Goal: Task Accomplishment & Management: Complete application form

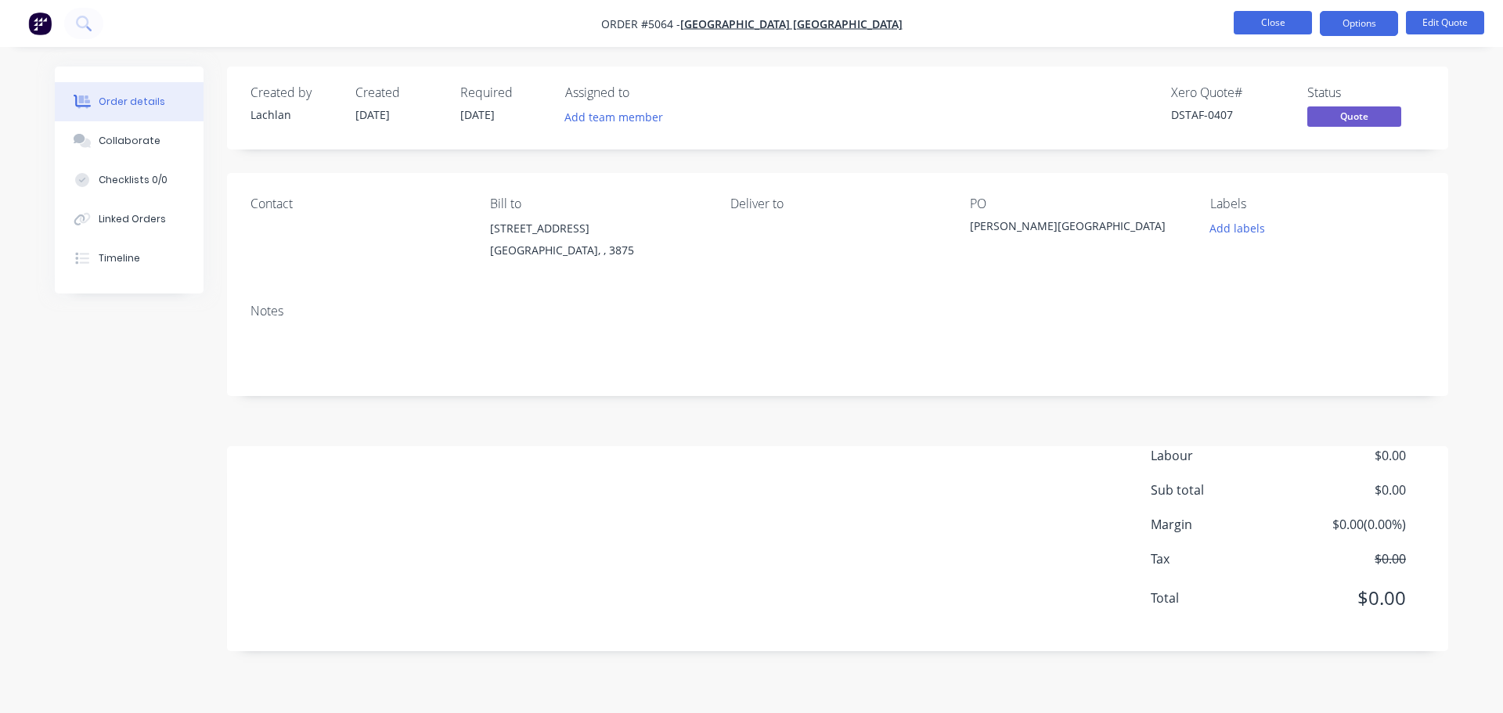
click at [1272, 29] on button "Close" at bounding box center [1272, 22] width 78 height 23
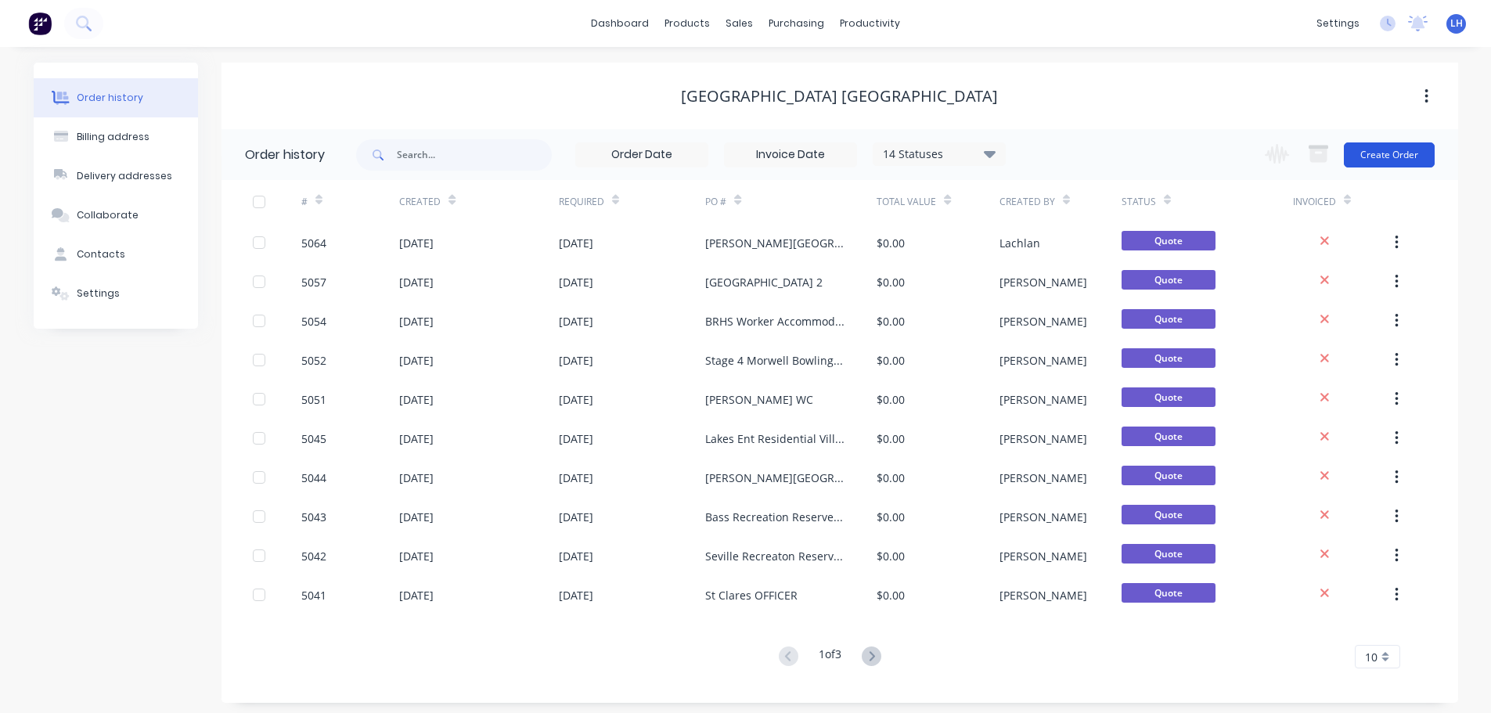
click at [1356, 153] on button "Create Order" at bounding box center [1389, 154] width 91 height 25
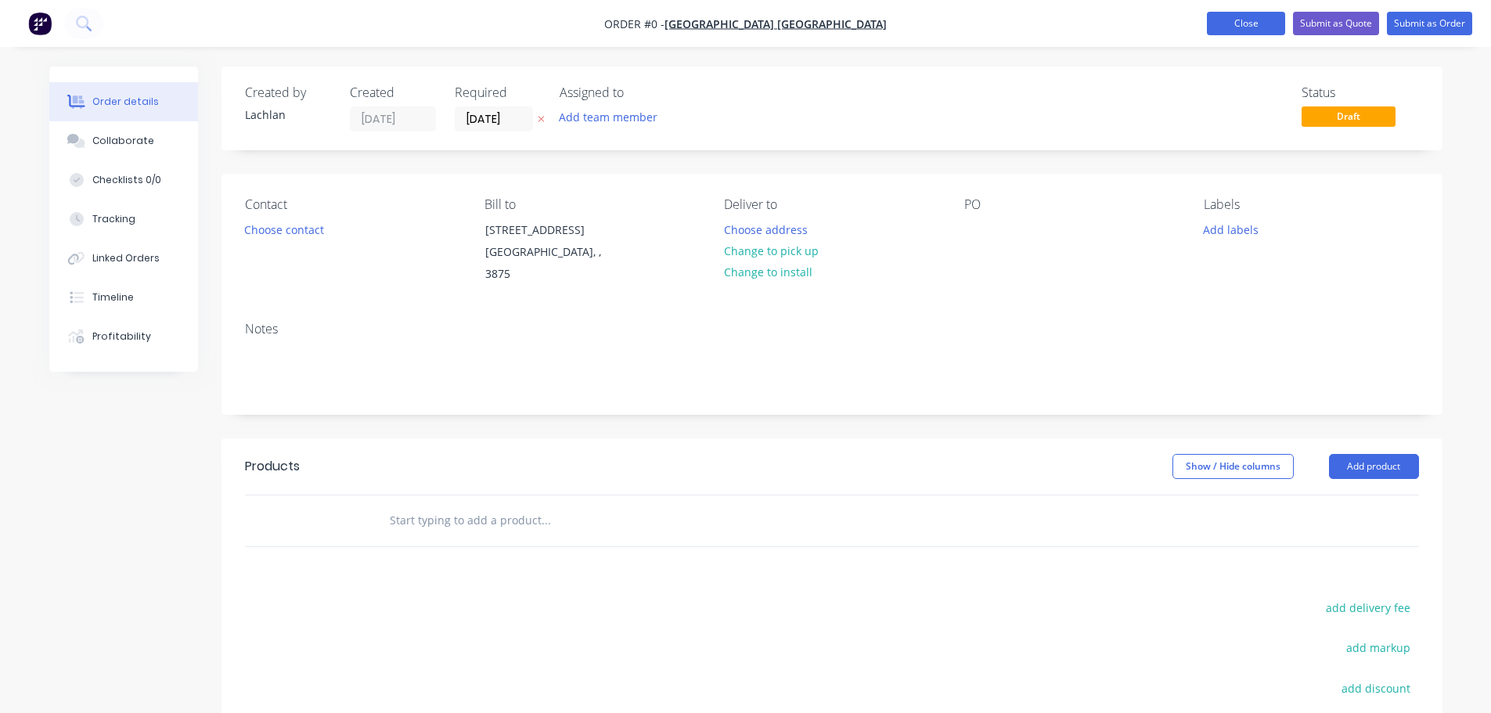
click at [1239, 23] on button "Close" at bounding box center [1246, 23] width 78 height 23
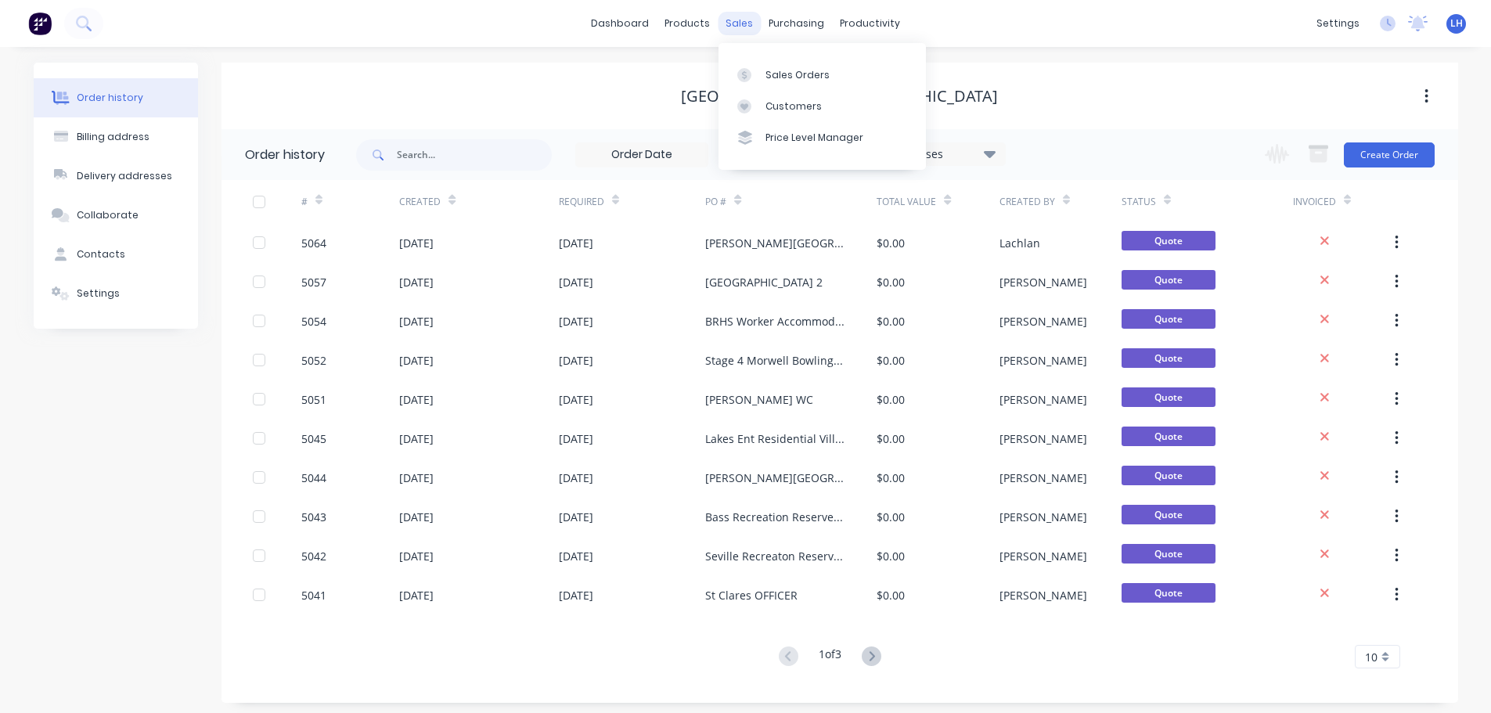
click at [732, 21] on div "sales" at bounding box center [739, 23] width 43 height 23
click at [770, 81] on div "Sales Orders" at bounding box center [797, 75] width 64 height 14
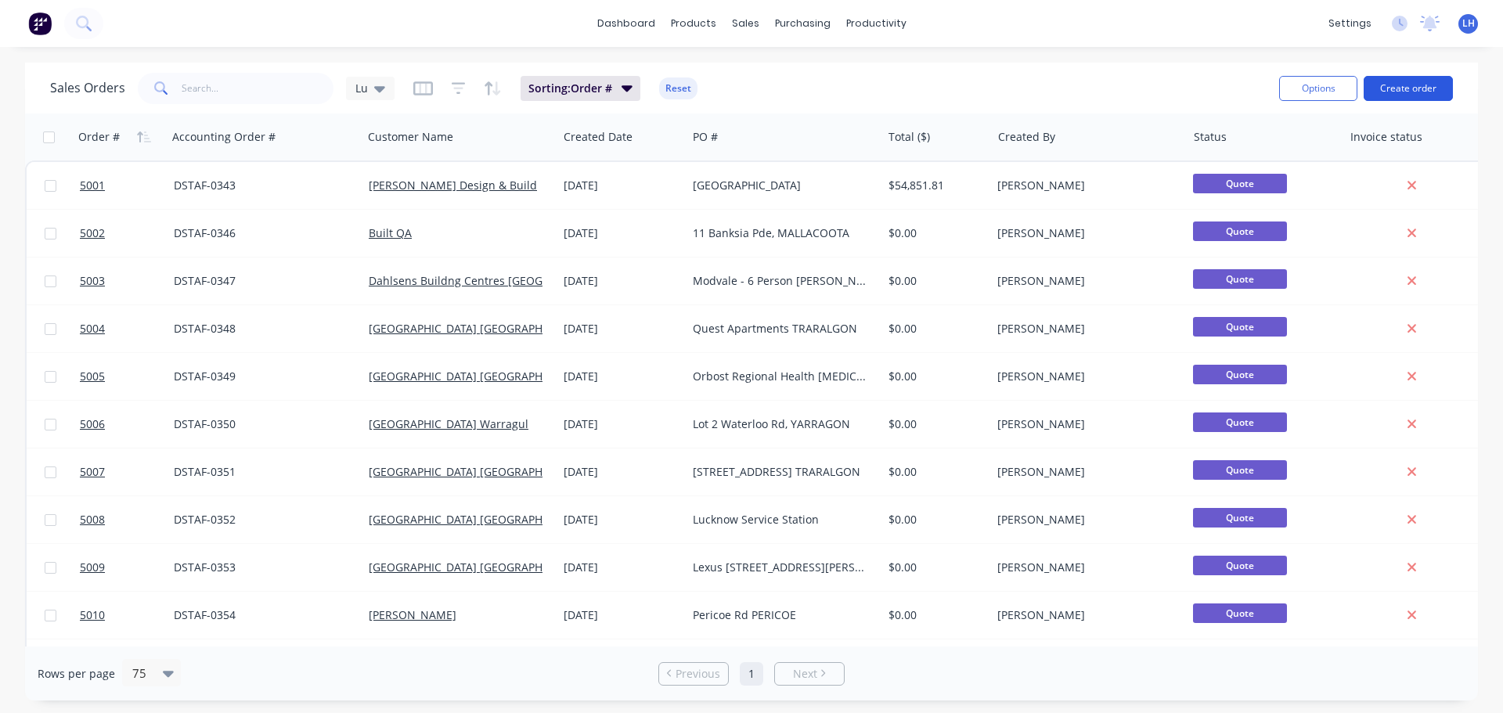
click at [1400, 85] on button "Create order" at bounding box center [1407, 88] width 89 height 25
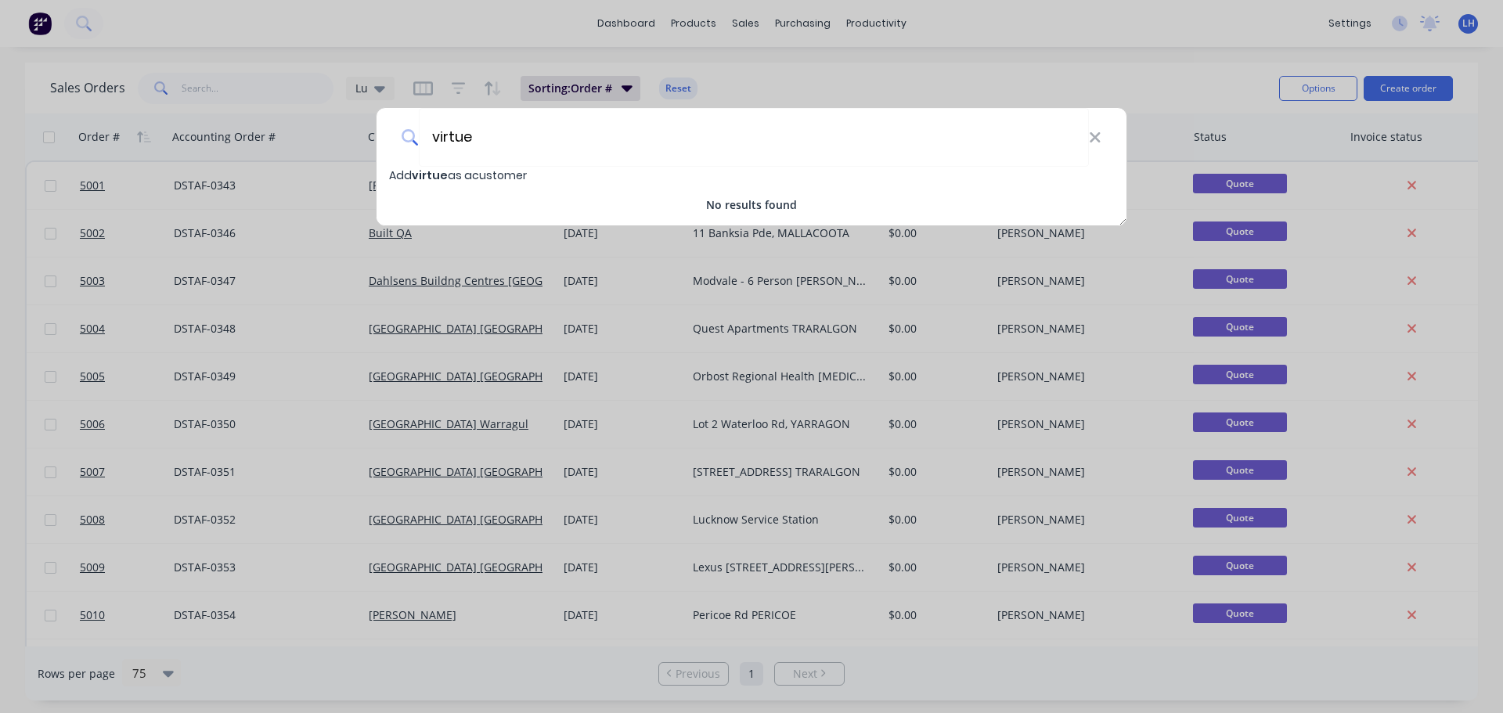
type input "virtue"
click at [429, 176] on span "virtue" at bounding box center [430, 175] width 36 height 16
select select "AU"
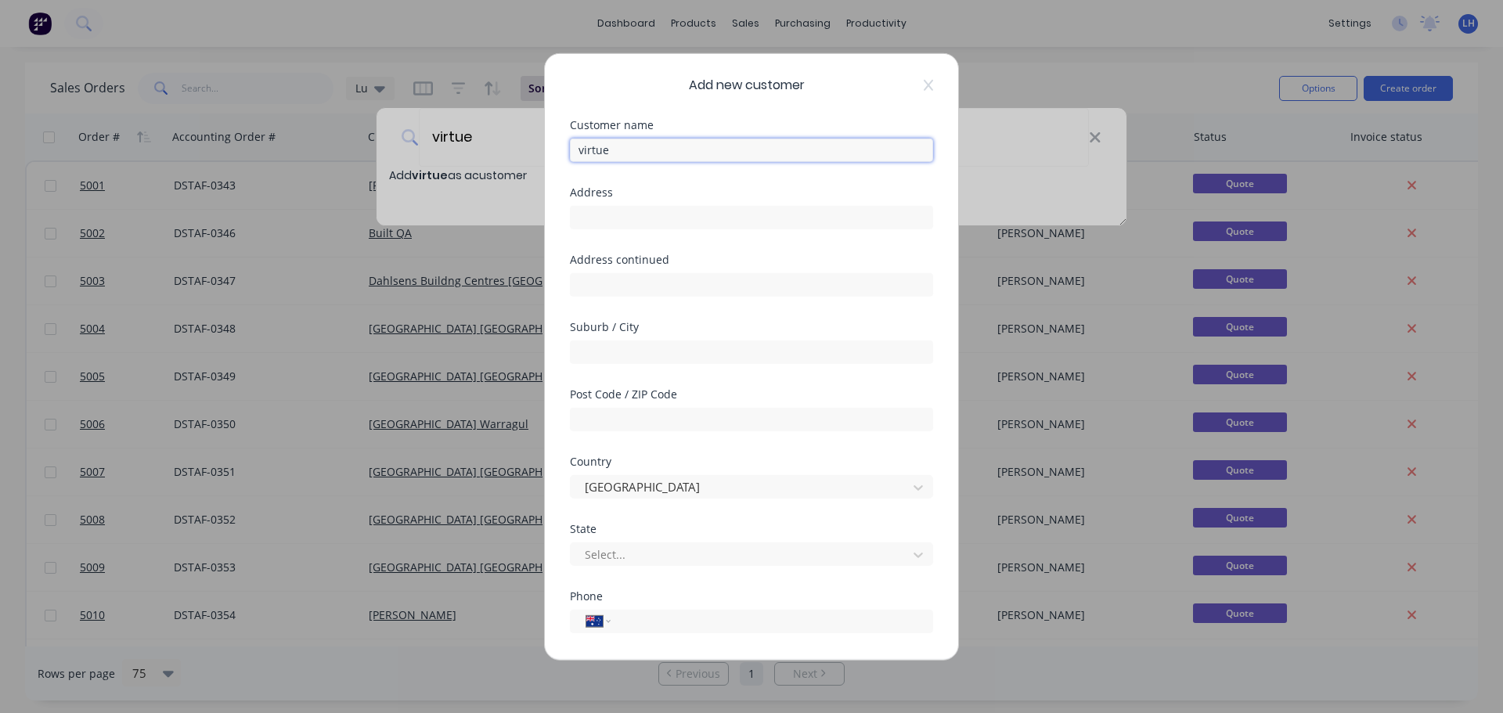
click at [638, 152] on input "virtue" at bounding box center [751, 149] width 363 height 23
type input "v"
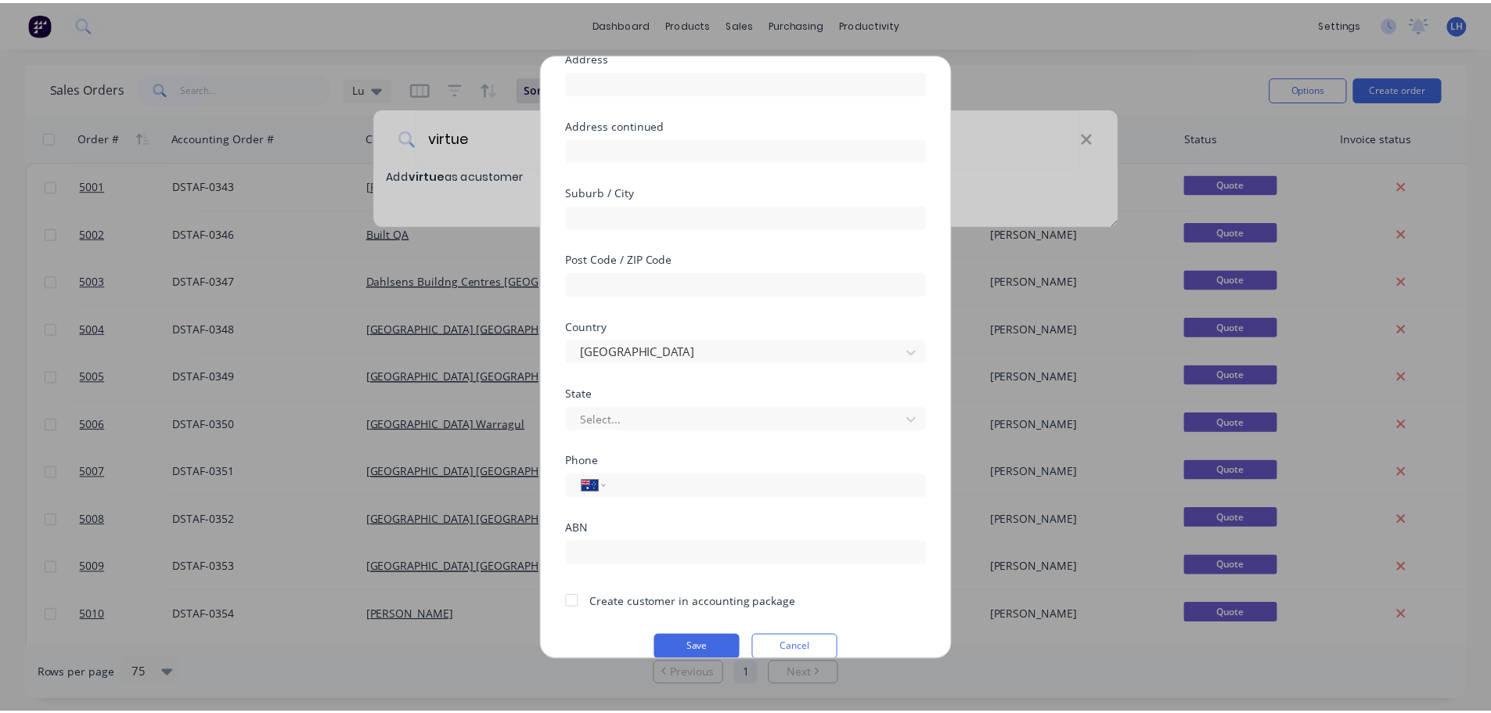
scroll to position [158, 0]
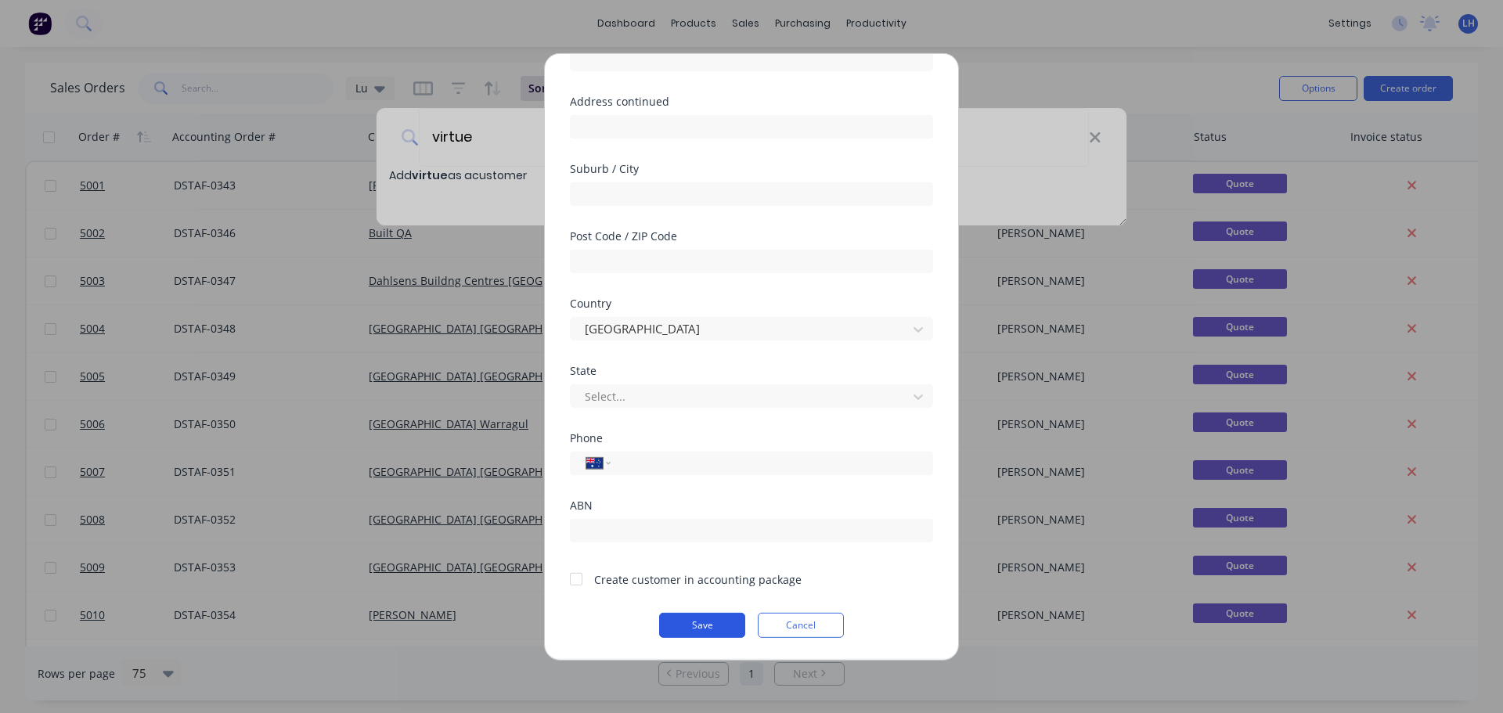
type input "Virtue Developments"
click at [701, 627] on button "Save" at bounding box center [702, 624] width 86 height 25
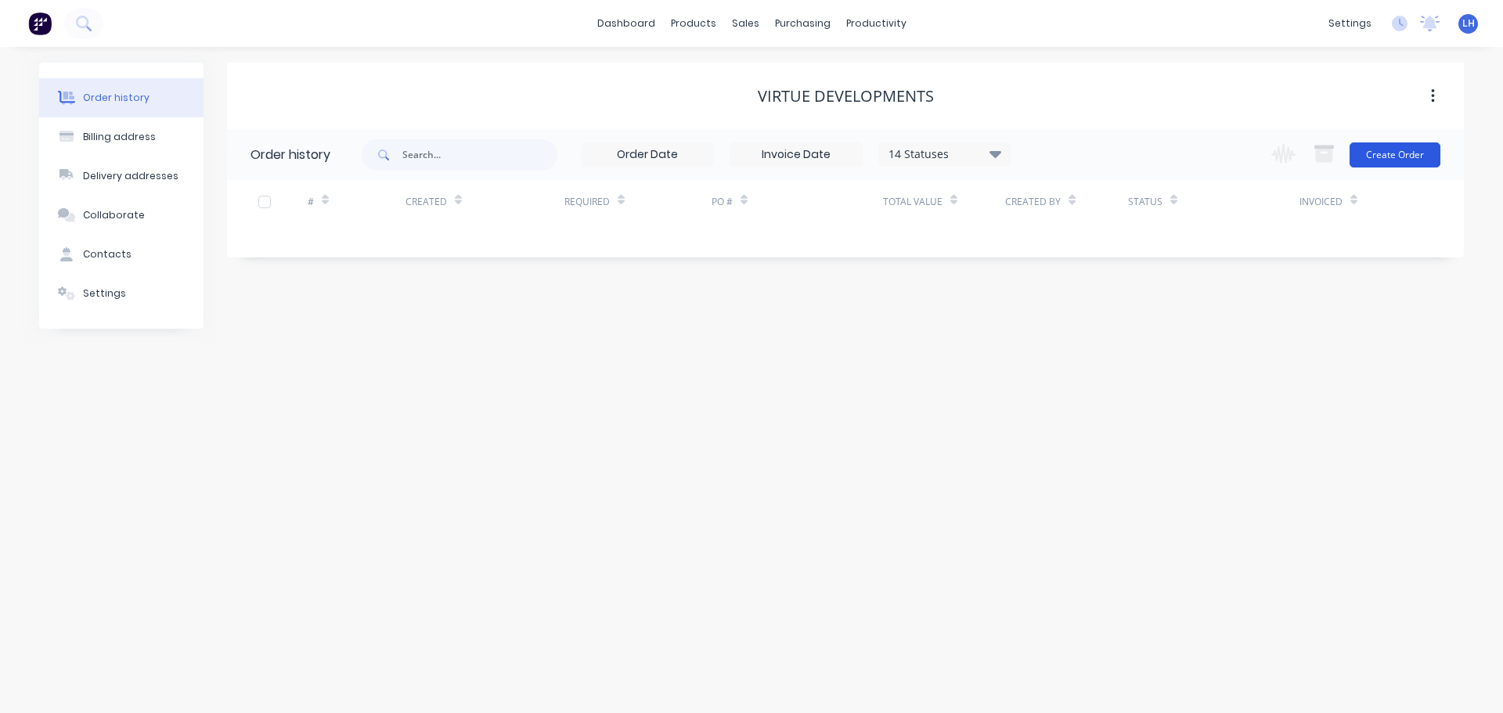
click at [1373, 162] on button "Create Order" at bounding box center [1394, 154] width 91 height 25
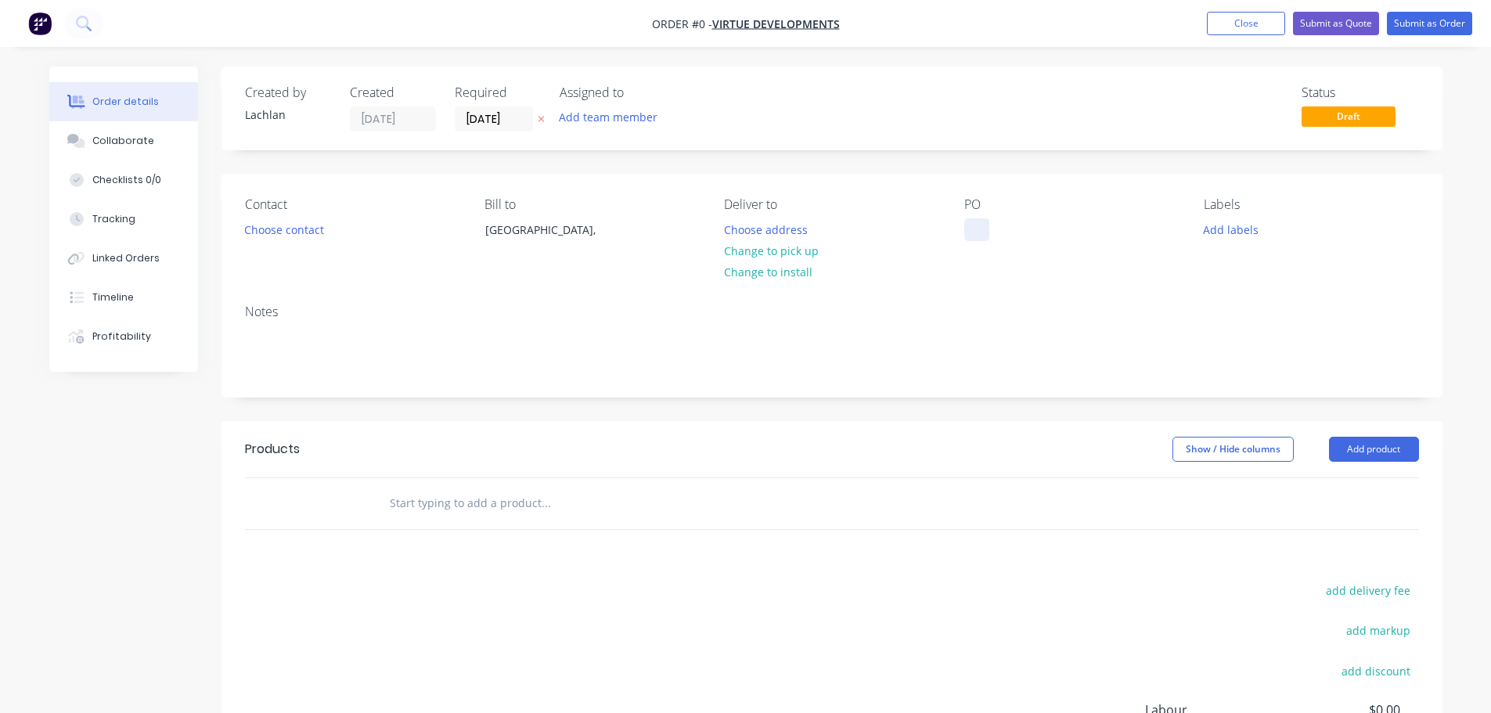
click at [970, 229] on div at bounding box center [976, 229] width 25 height 23
click at [1026, 394] on div "Order details Collaborate Checklists 0/0 Tracking Linked Orders Timeline Profit…" at bounding box center [746, 498] width 1424 height 862
click at [1323, 26] on button "Submit as Quote" at bounding box center [1336, 23] width 86 height 23
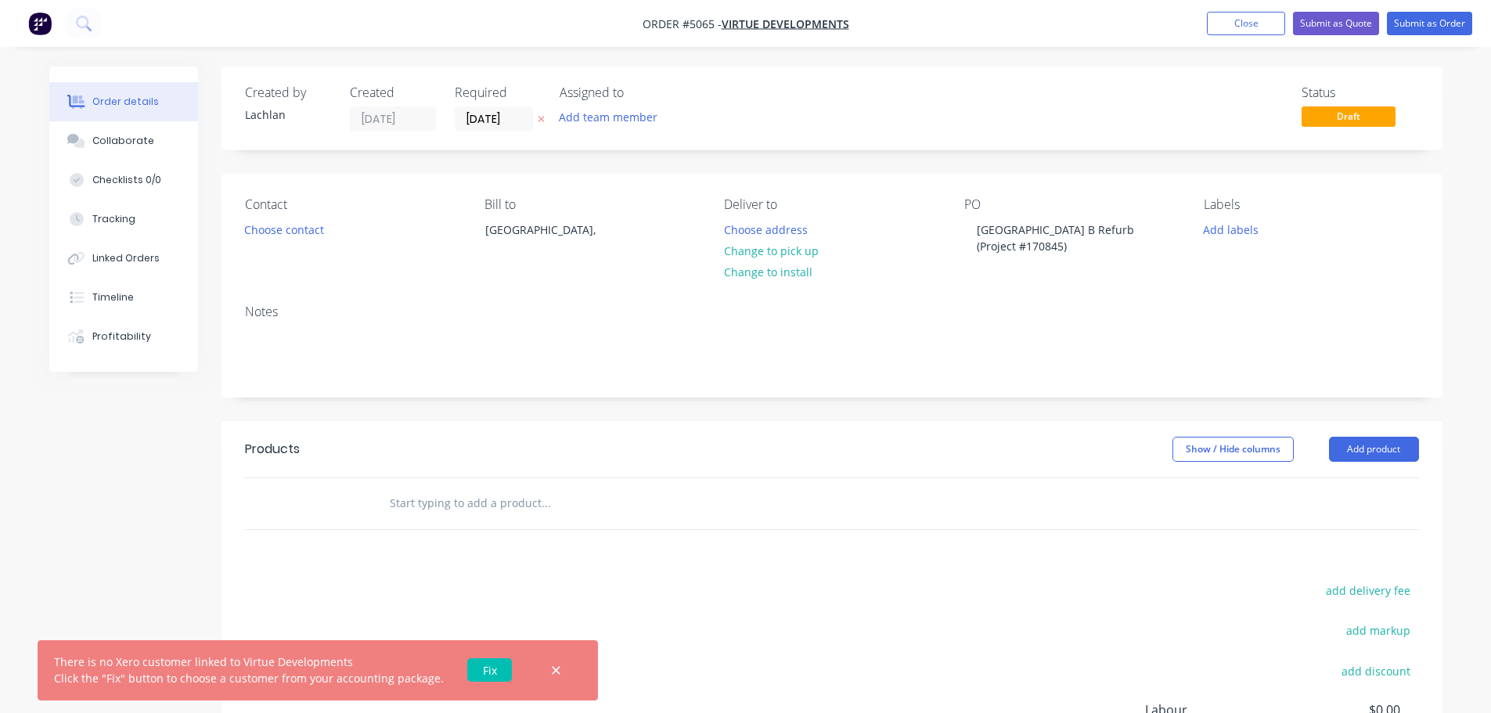
click at [476, 669] on link "Fix" at bounding box center [489, 669] width 45 height 23
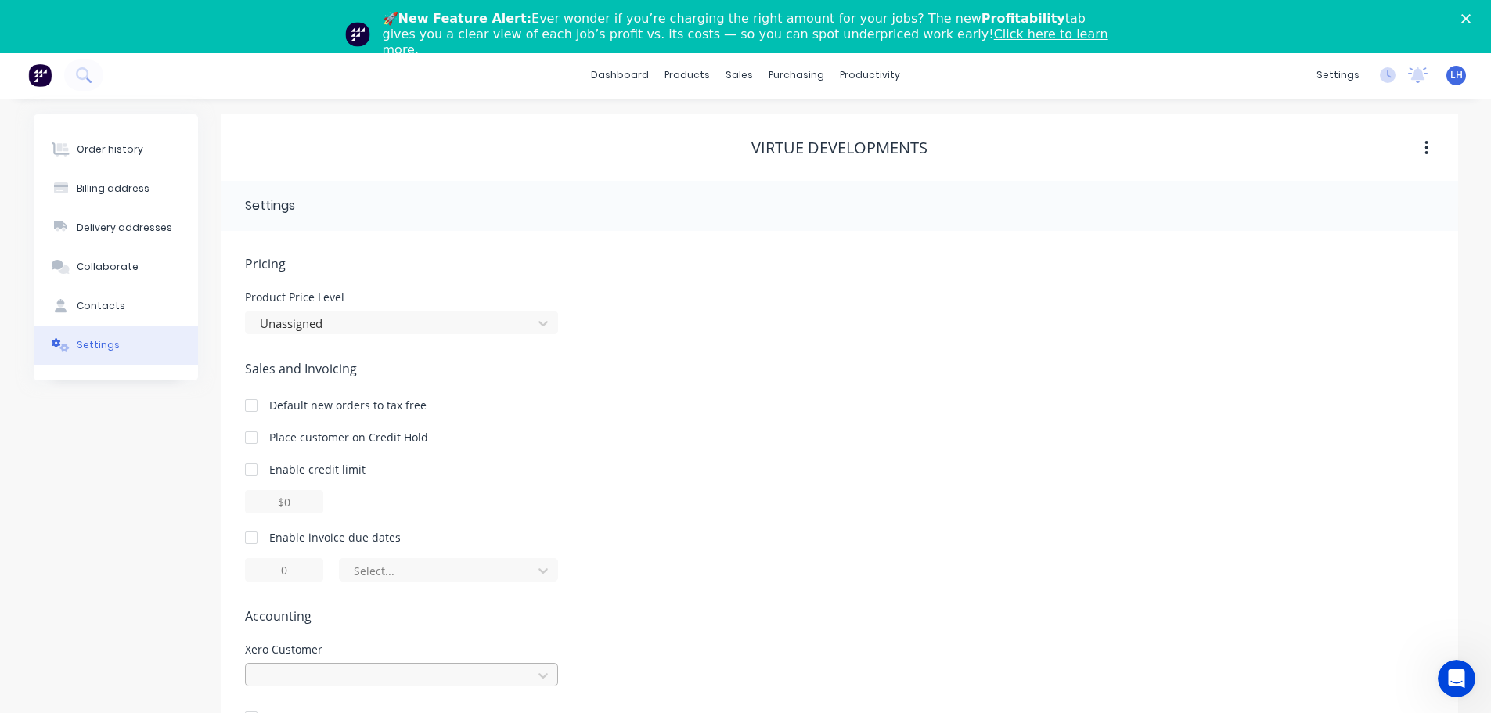
click at [305, 668] on div at bounding box center [401, 674] width 313 height 23
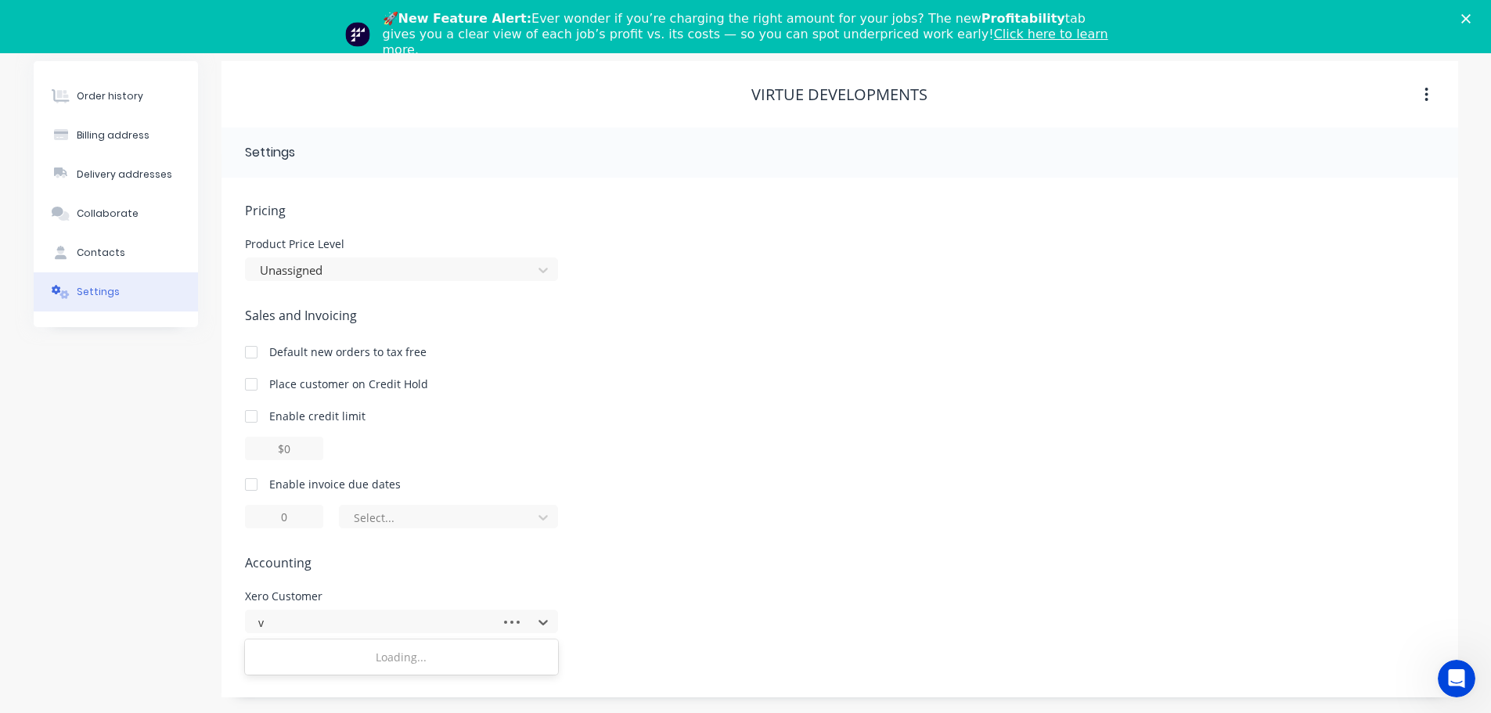
scroll to position [55, 0]
type input "vi"
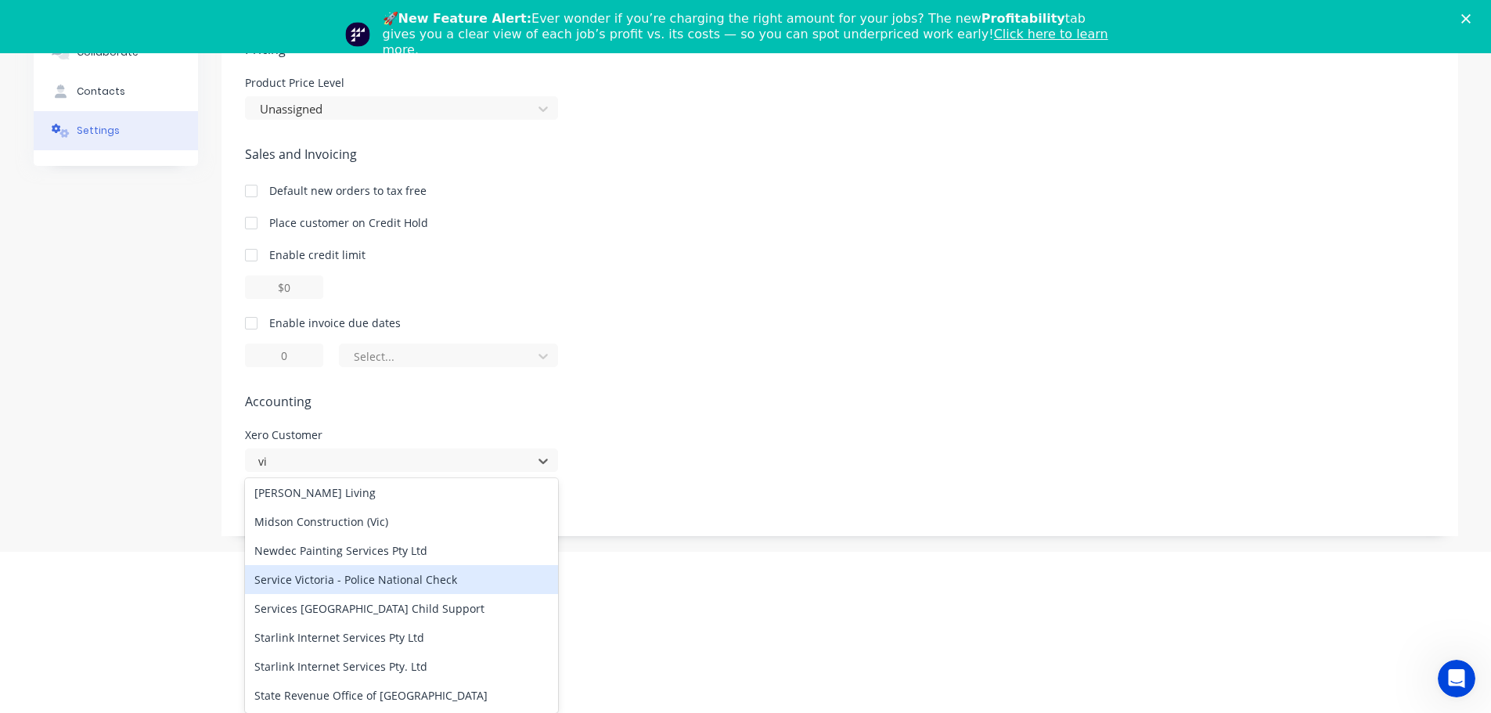
scroll to position [313, 0]
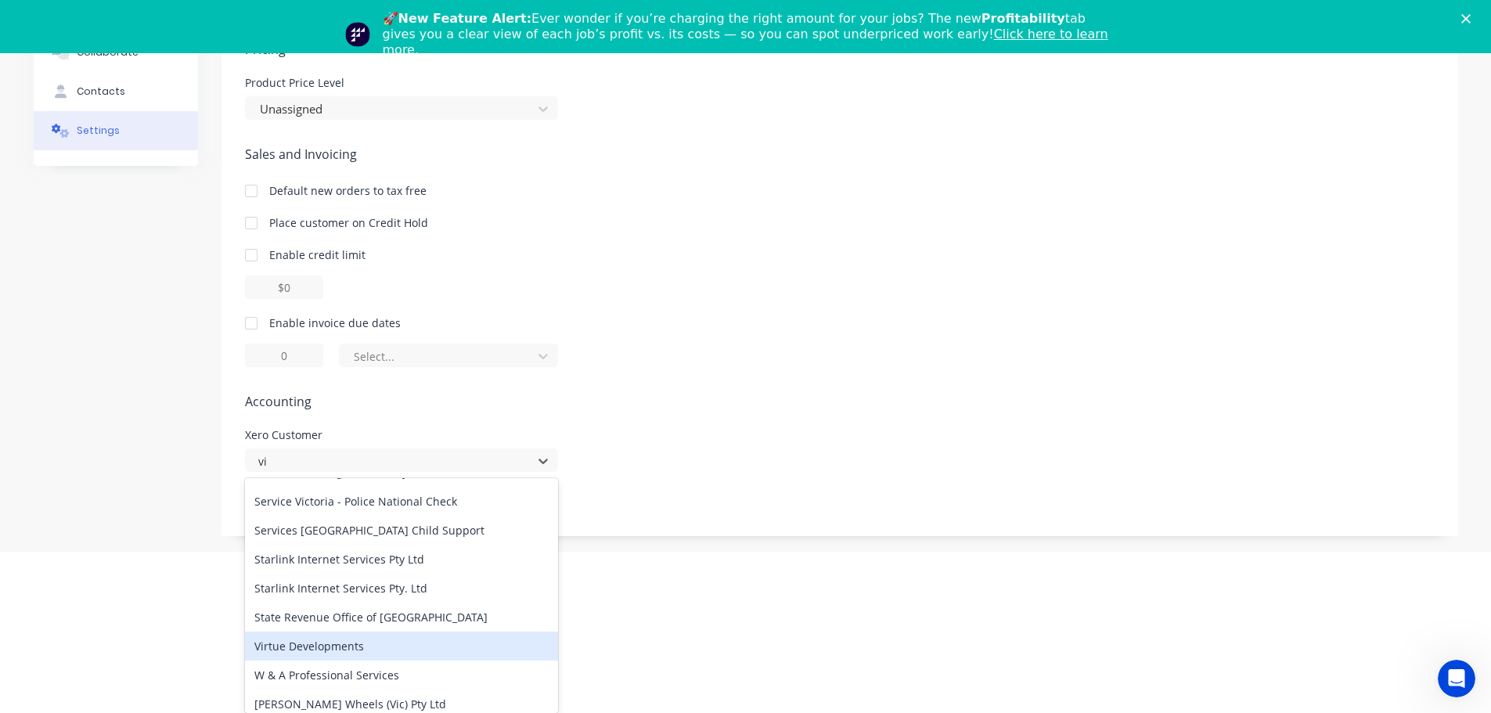
click at [313, 635] on div "Virtue Developments" at bounding box center [401, 646] width 313 height 29
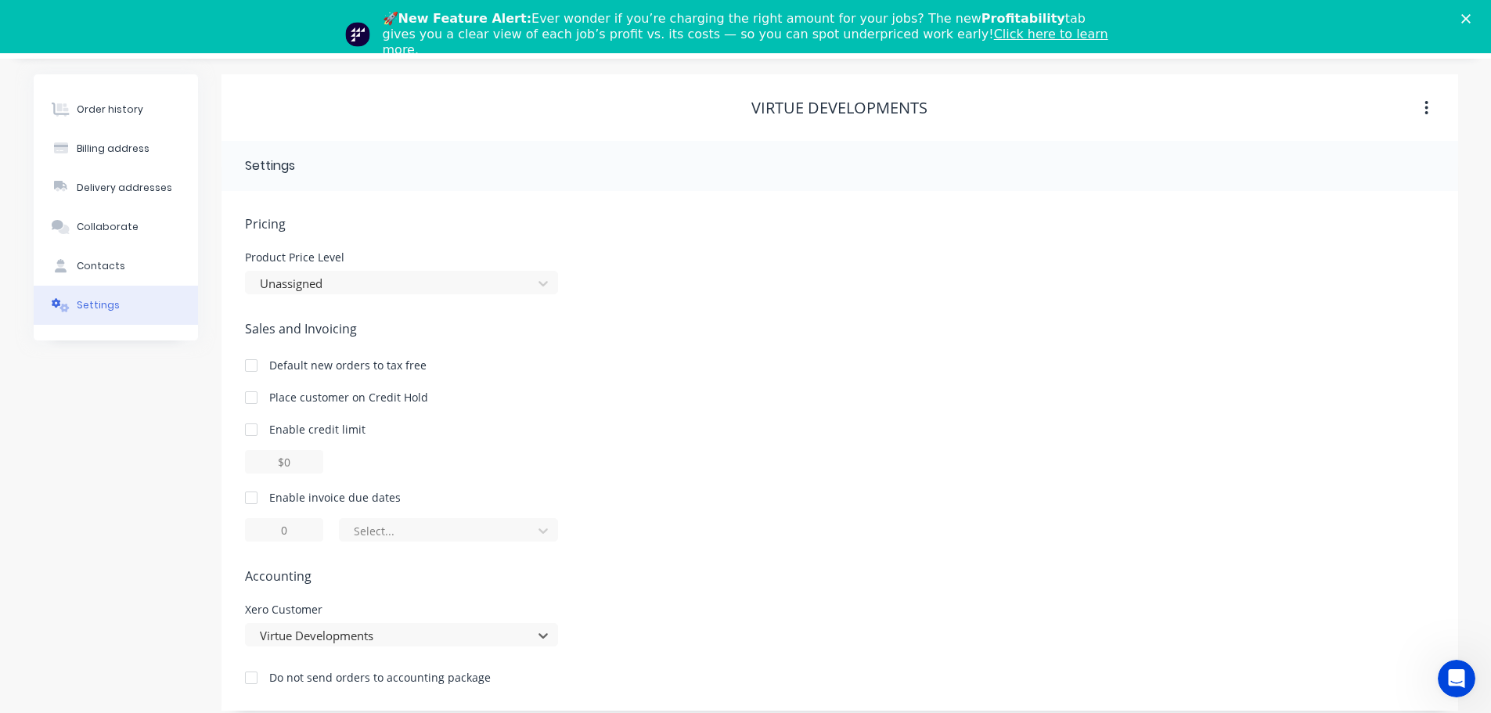
scroll to position [0, 0]
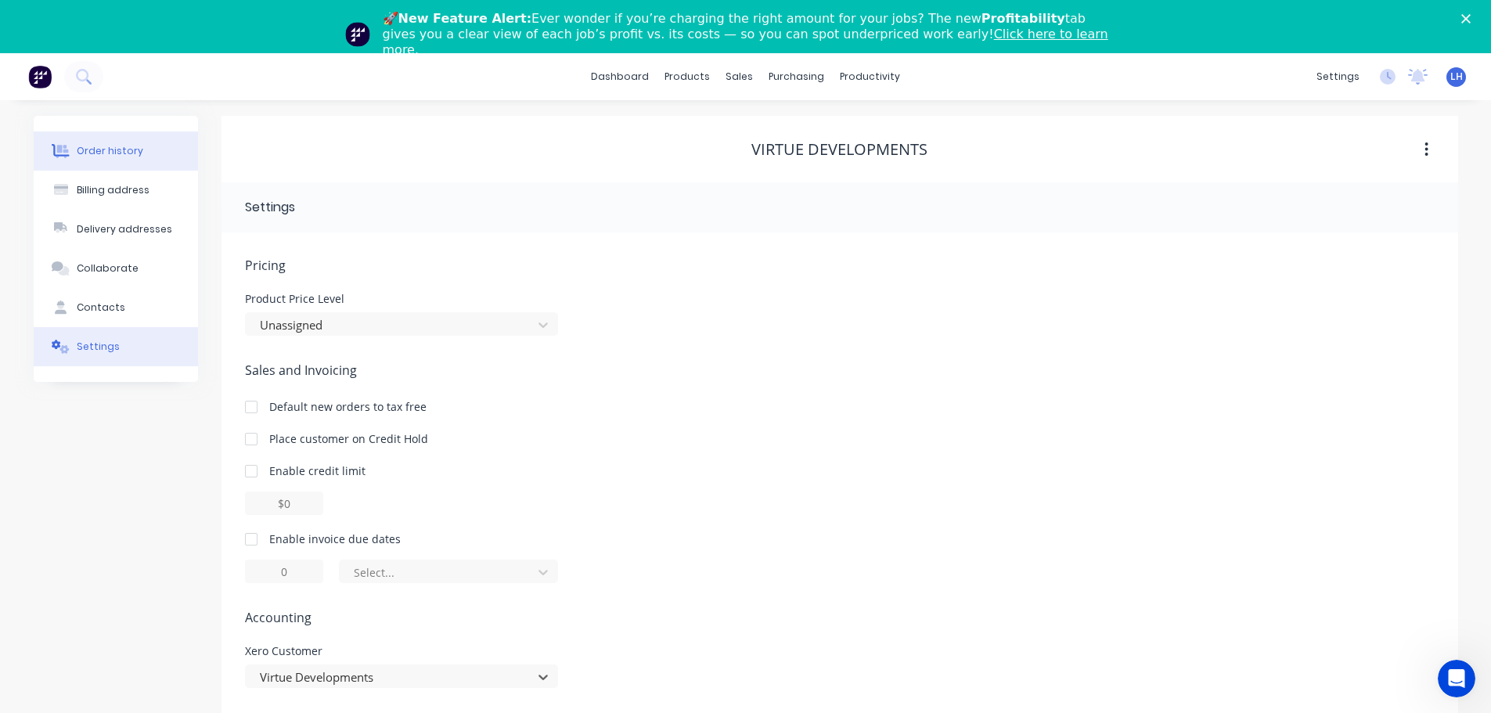
click at [105, 147] on div "Order history" at bounding box center [110, 151] width 67 height 14
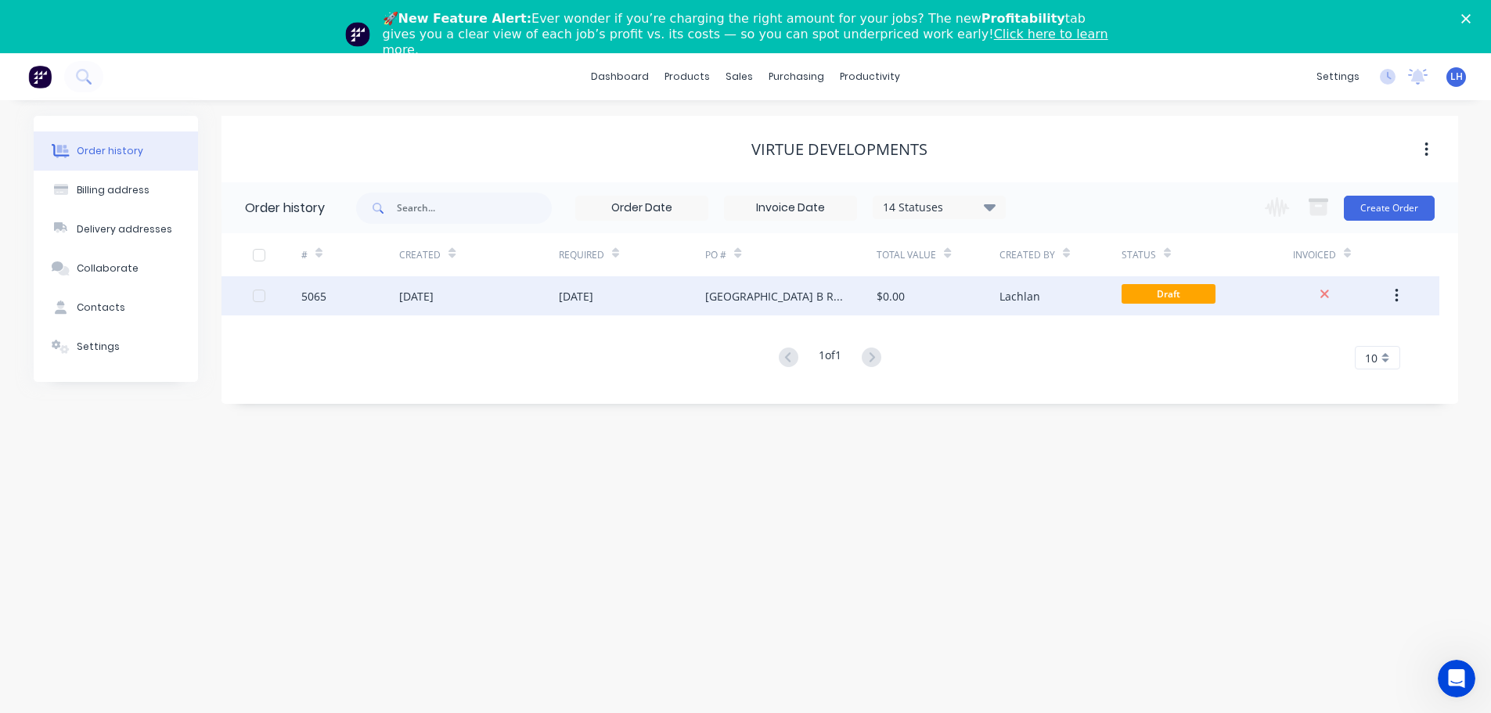
click at [748, 301] on div "[GEOGRAPHIC_DATA] B Refurb (Project #170845)" at bounding box center [775, 296] width 140 height 16
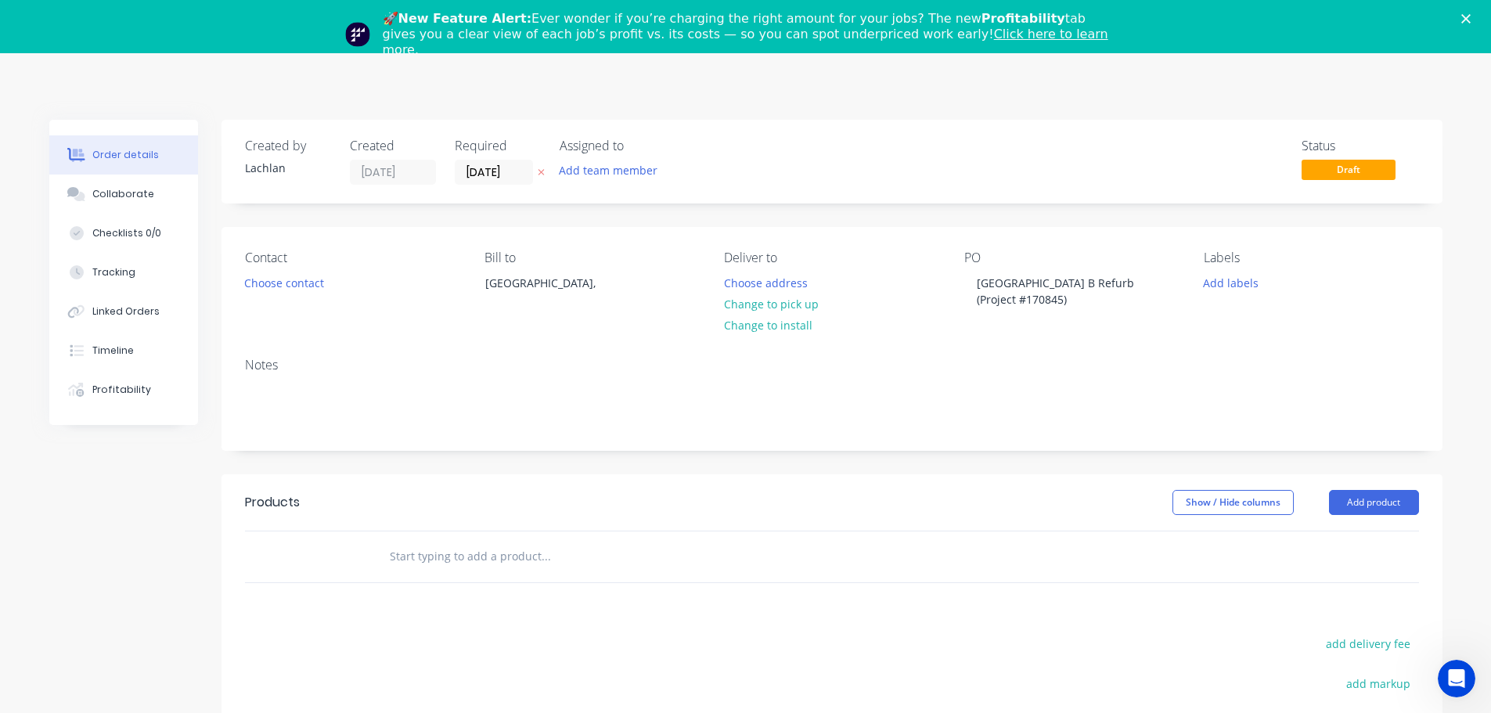
click at [1470, 20] on polygon "Close" at bounding box center [1465, 18] width 9 height 9
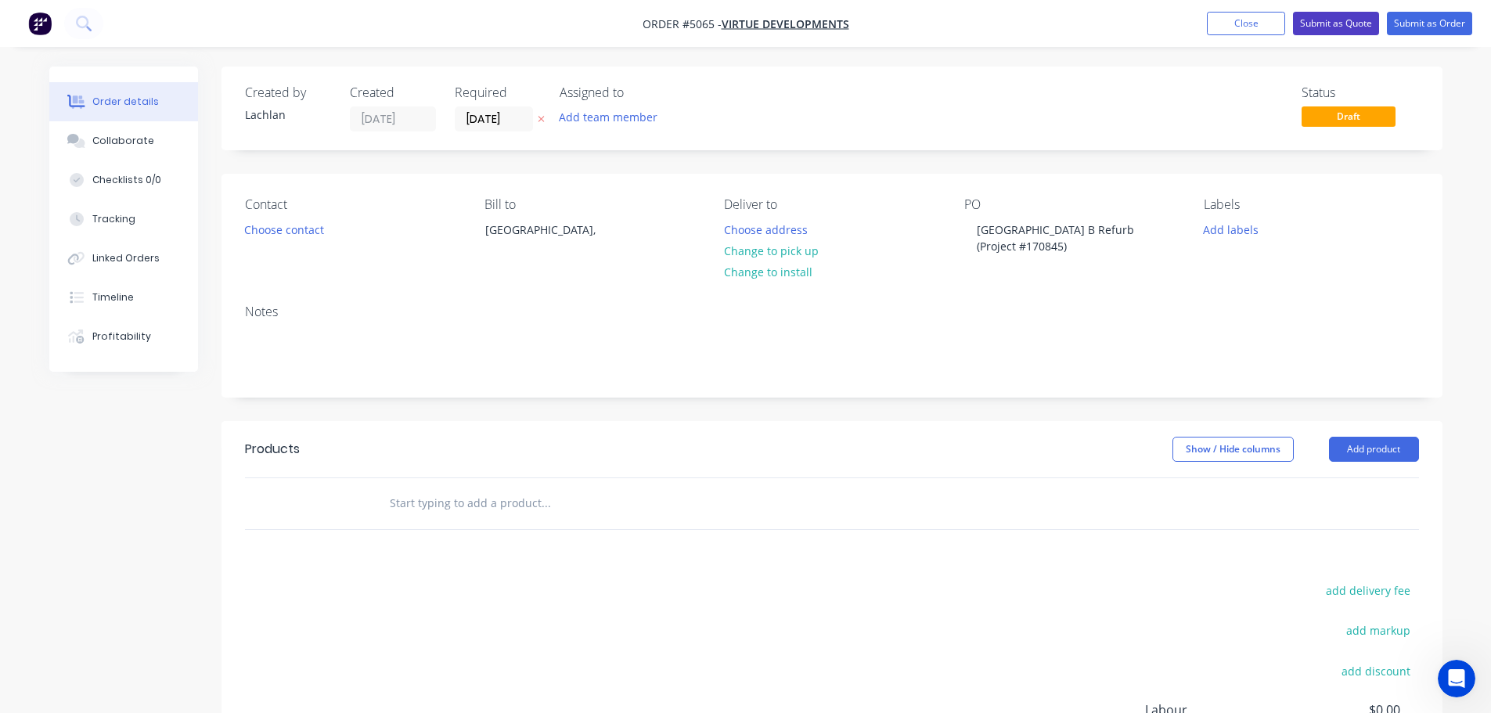
click at [1329, 23] on button "Submit as Quote" at bounding box center [1336, 23] width 86 height 23
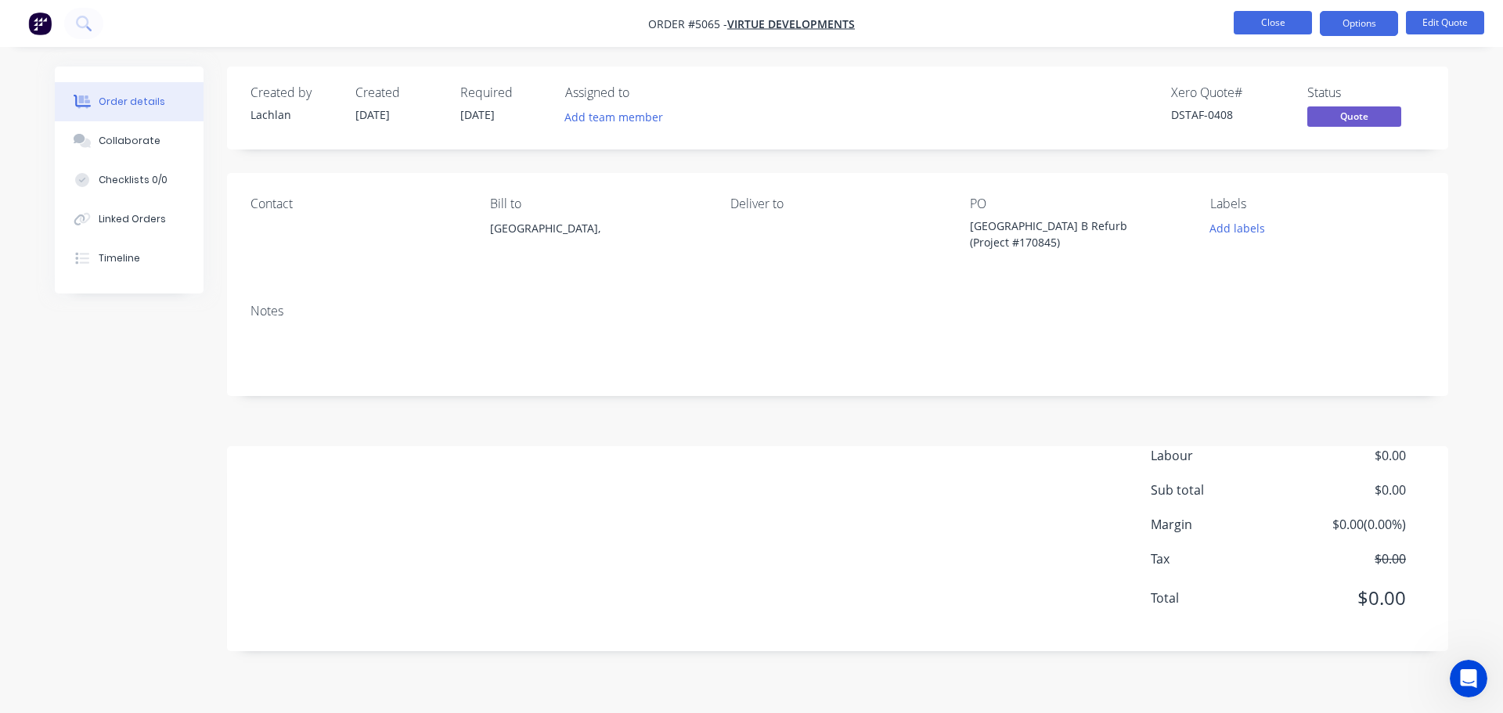
click at [1244, 23] on button "Close" at bounding box center [1272, 22] width 78 height 23
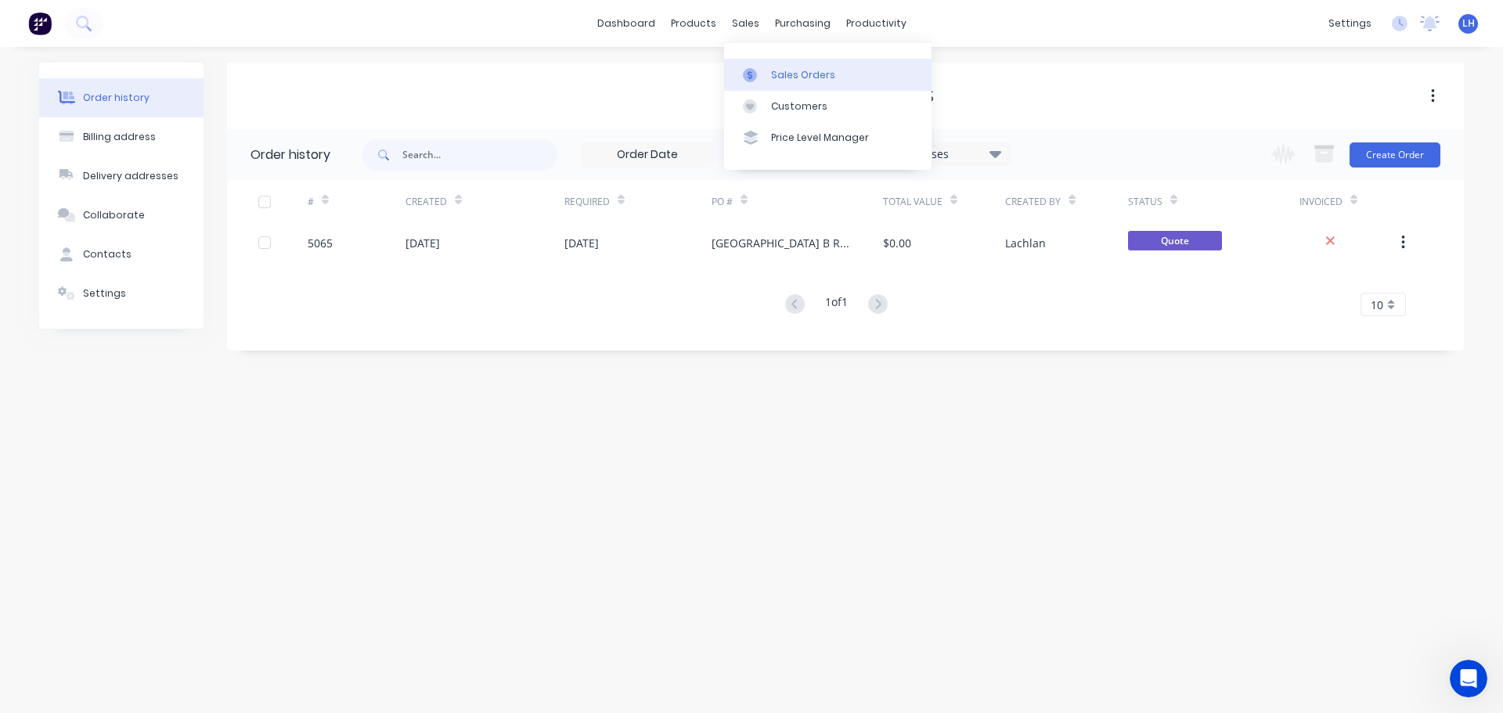
click at [758, 80] on div at bounding box center [754, 75] width 23 height 14
